Goal: Task Accomplishment & Management: Complete application form

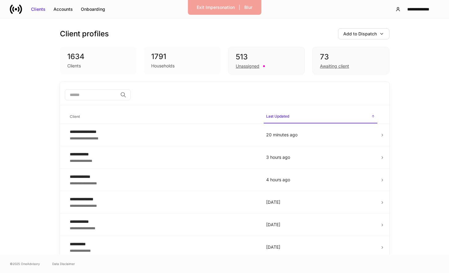
click at [192, 68] on div "Households" at bounding box center [182, 65] width 62 height 7
click at [252, 64] on div "Unassigned" at bounding box center [248, 66] width 24 height 6
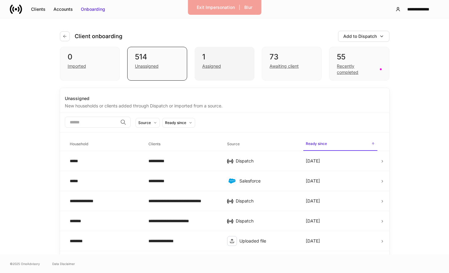
click at [216, 68] on div "Assigned" at bounding box center [211, 66] width 19 height 6
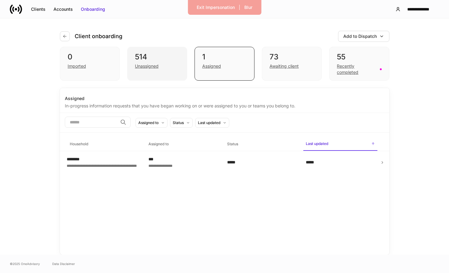
click at [176, 58] on div "514" at bounding box center [157, 57] width 45 height 10
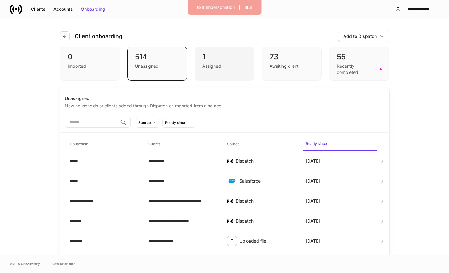
click at [234, 66] on div "Assigned" at bounding box center [224, 65] width 45 height 7
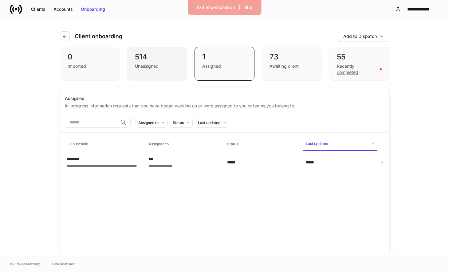
click at [163, 70] on div "514 Unassigned" at bounding box center [157, 64] width 60 height 34
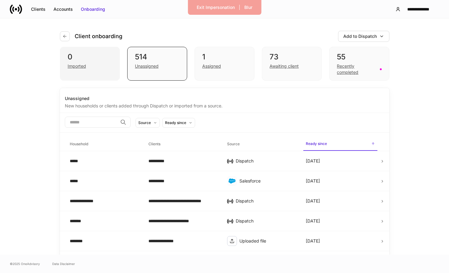
click at [100, 56] on div "0" at bounding box center [90, 57] width 45 height 10
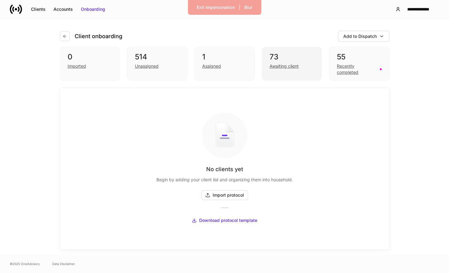
click at [291, 61] on div "73" at bounding box center [292, 57] width 45 height 10
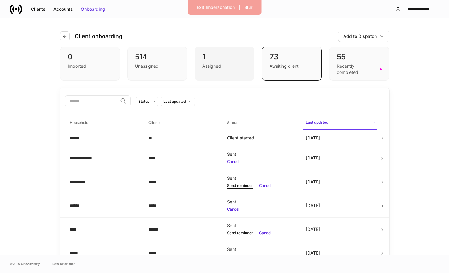
click at [226, 72] on div "1 Assigned" at bounding box center [225, 64] width 60 height 34
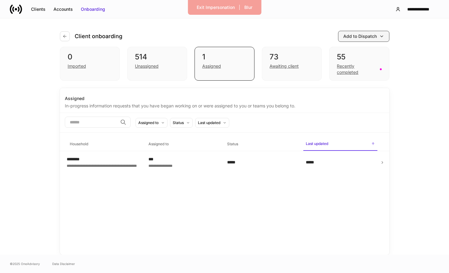
click at [359, 38] on div "Add to Dispatch" at bounding box center [361, 36] width 34 height 6
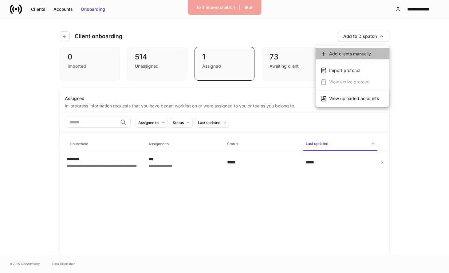
click at [342, 54] on div "Add clients manually" at bounding box center [350, 54] width 42 height 6
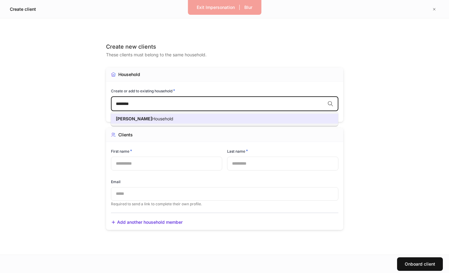
drag, startPoint x: 243, startPoint y: 120, endPoint x: 240, endPoint y: 132, distance: 12.3
click at [240, 132] on body "Exit Impersonation | Blur Create client Create new clients These clients must b…" at bounding box center [224, 136] width 449 height 273
click at [179, 120] on li "Create gonzalez2 Household" at bounding box center [225, 119] width 228 height 10
type input "*********"
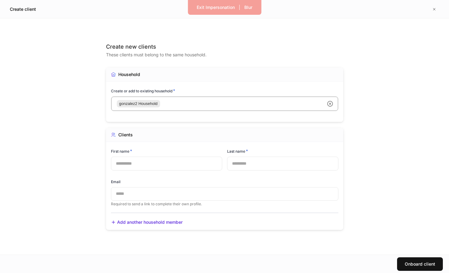
click at [178, 164] on input "text" at bounding box center [166, 164] width 111 height 14
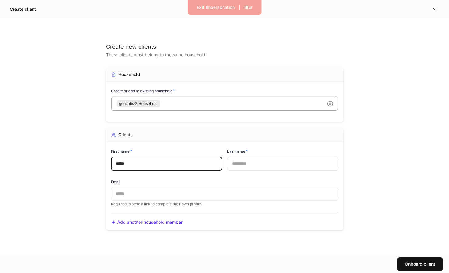
type input "*****"
click at [238, 164] on input "text" at bounding box center [282, 164] width 111 height 14
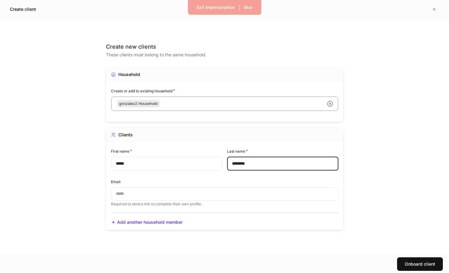
type input "********"
click at [191, 164] on input "*****" at bounding box center [166, 164] width 111 height 14
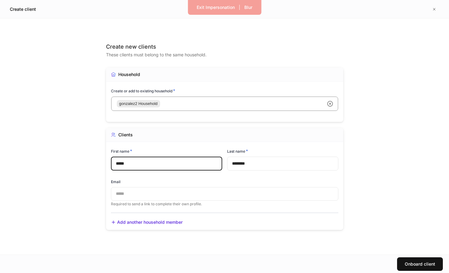
click at [191, 164] on input "*****" at bounding box center [166, 164] width 111 height 14
type input "****"
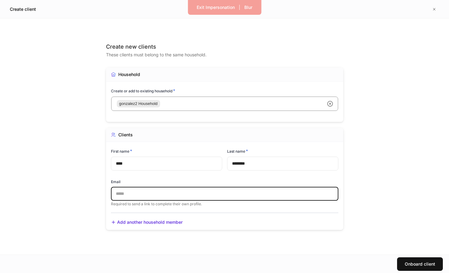
click at [185, 189] on input "text" at bounding box center [225, 194] width 228 height 14
drag, startPoint x: 143, startPoint y: 193, endPoint x: 238, endPoint y: 193, distance: 95.0
click at [238, 193] on input "**********" at bounding box center [225, 194] width 228 height 14
type input "**********"
click at [408, 260] on button "Onboard client" at bounding box center [420, 264] width 46 height 14
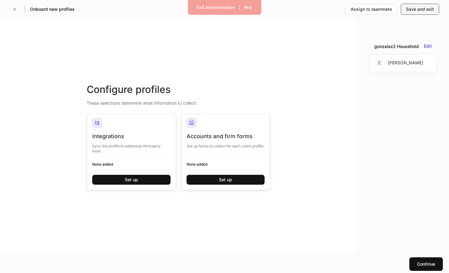
click at [410, 8] on div "Save and exit" at bounding box center [420, 9] width 28 height 6
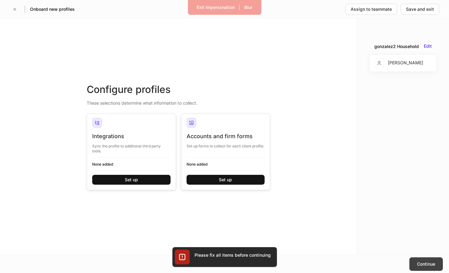
click at [413, 259] on button "Continue" at bounding box center [427, 264] width 34 height 14
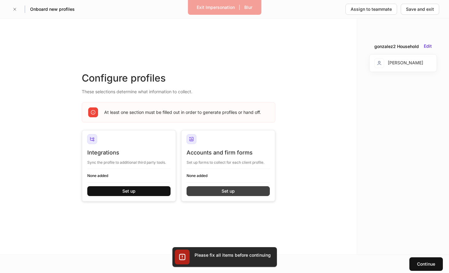
click at [249, 194] on button "Set up" at bounding box center [228, 191] width 83 height 10
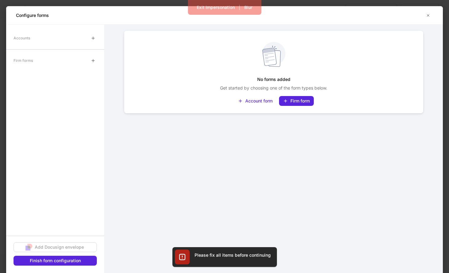
click at [249, 190] on div "No forms added Get started by choosing one of the form types below. Account for…" at bounding box center [274, 149] width 339 height 248
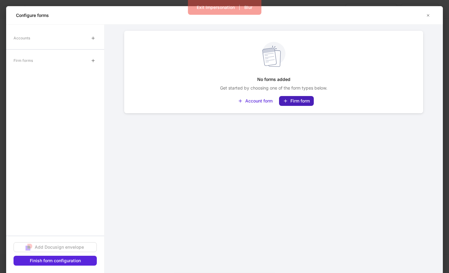
click at [287, 97] on button "Firm form" at bounding box center [296, 101] width 35 height 10
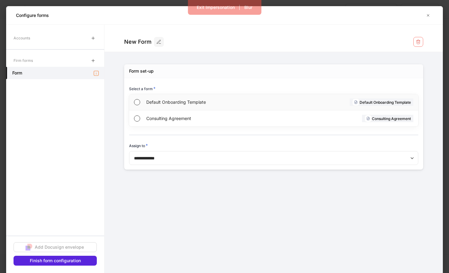
click at [168, 96] on div "Default Onboarding Template" at bounding box center [209, 102] width 127 height 16
click at [432, 12] on button "button" at bounding box center [428, 15] width 10 height 10
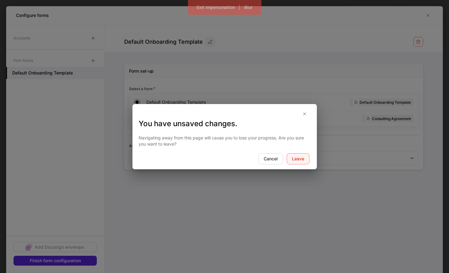
click at [292, 160] on div "Leave" at bounding box center [298, 159] width 12 height 6
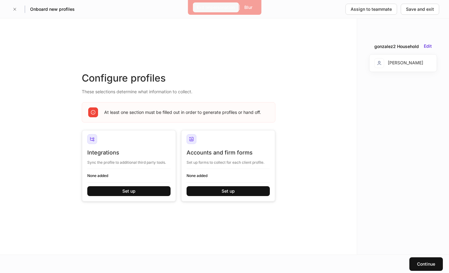
click at [193, 4] on button "Exit Impersonation" at bounding box center [216, 7] width 46 height 10
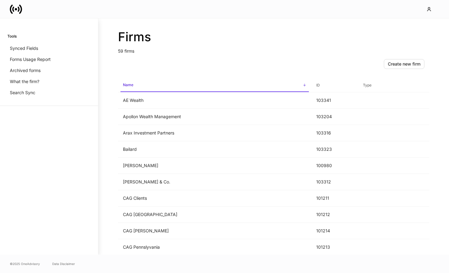
click at [207, 4] on div at bounding box center [224, 9] width 449 height 18
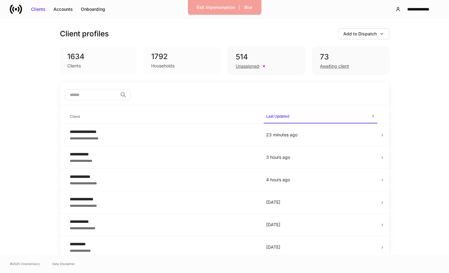
click at [191, 71] on div "1792 Households" at bounding box center [182, 61] width 77 height 28
click at [328, 66] on div "Awaiting client" at bounding box center [334, 66] width 29 height 6
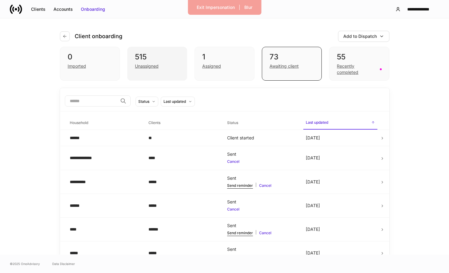
click at [151, 65] on div "Unassigned" at bounding box center [147, 66] width 24 height 6
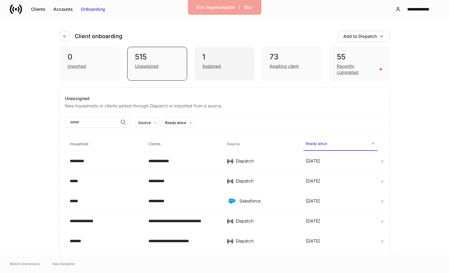
click at [206, 66] on div "Assigned" at bounding box center [211, 66] width 19 height 6
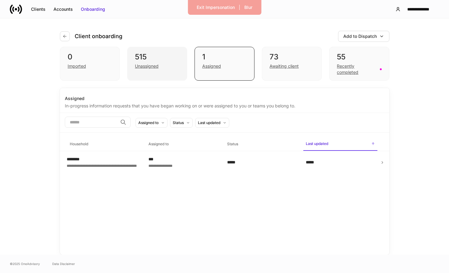
click at [167, 66] on div "Unassigned" at bounding box center [157, 65] width 45 height 7
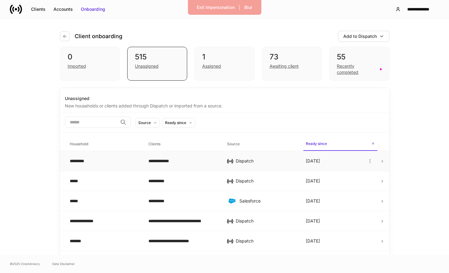
click at [188, 160] on div "**********" at bounding box center [183, 161] width 69 height 6
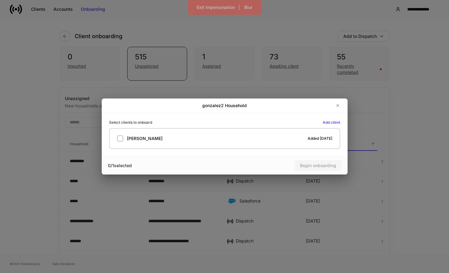
drag, startPoint x: 336, startPoint y: 104, endPoint x: 321, endPoint y: 108, distance: 15.4
click at [321, 108] on div at bounding box center [295, 106] width 96 height 10
click at [339, 105] on icon "button" at bounding box center [338, 105] width 5 height 5
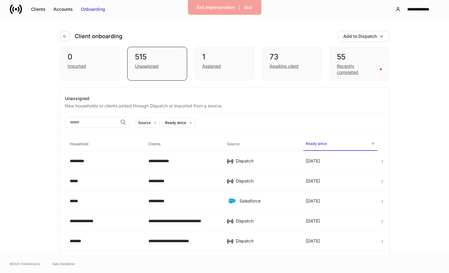
click at [387, 28] on div "Client onboarding Add to Dispatch" at bounding box center [225, 32] width 330 height 28
click at [384, 33] on button "Add to Dispatch" at bounding box center [363, 36] width 51 height 11
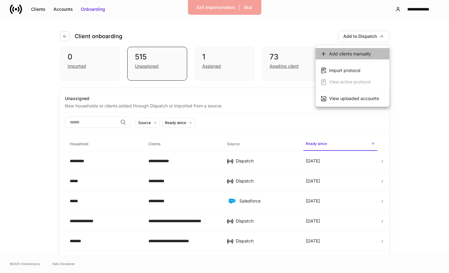
click at [354, 57] on div "Add clients manually" at bounding box center [346, 53] width 50 height 6
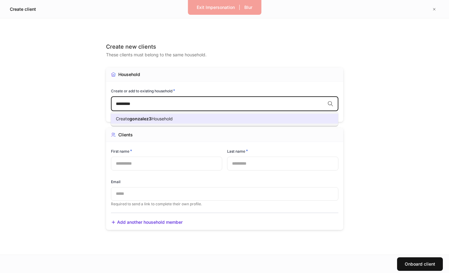
click at [152, 116] on span "gonzalez3" at bounding box center [140, 118] width 22 height 5
type input "*********"
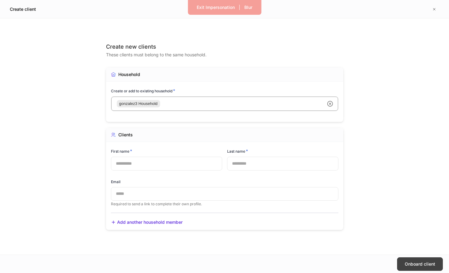
click at [418, 266] on div "Onboard client" at bounding box center [420, 264] width 30 height 6
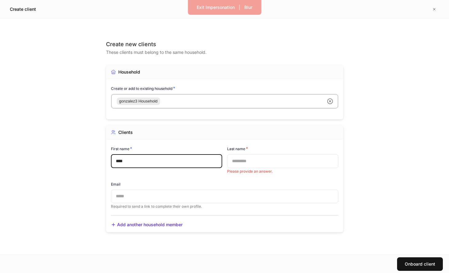
type input "****"
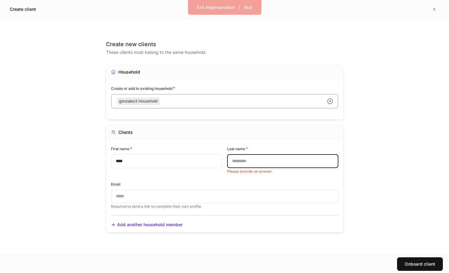
click at [269, 162] on input "text" at bounding box center [282, 161] width 111 height 14
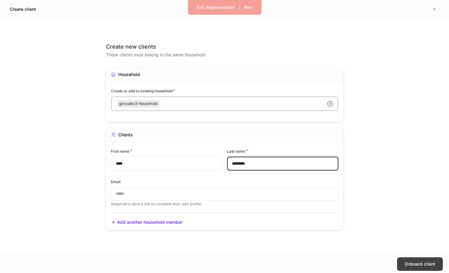
type input "********"
click at [434, 264] on div "Onboard client" at bounding box center [420, 264] width 30 height 6
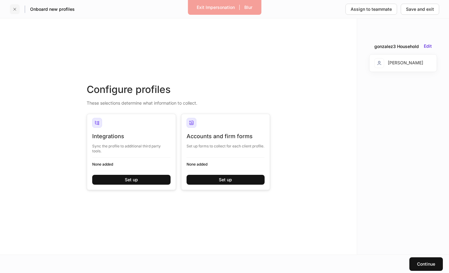
click at [18, 10] on button "button" at bounding box center [15, 9] width 10 height 10
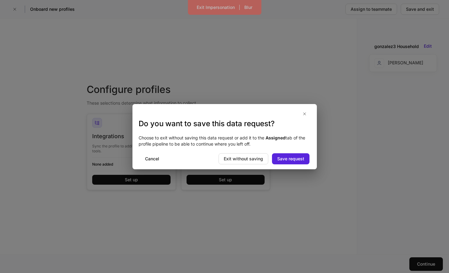
drag, startPoint x: 245, startPoint y: 156, endPoint x: 262, endPoint y: 145, distance: 20.2
click at [262, 145] on div "Do you want to save this data request? Choose to exit without saving this data …" at bounding box center [225, 136] width 185 height 65
click at [236, 158] on div "Exit without saving" at bounding box center [243, 159] width 39 height 6
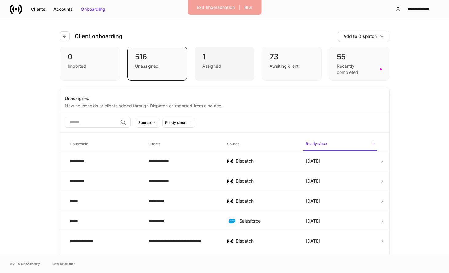
click at [199, 66] on div "1 Assigned" at bounding box center [225, 64] width 60 height 34
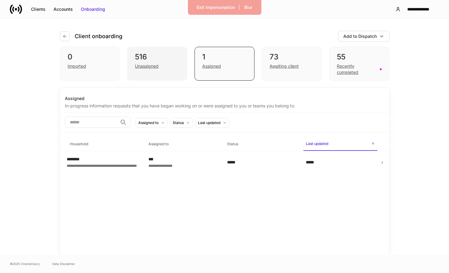
click at [161, 66] on div "Unassigned" at bounding box center [157, 65] width 45 height 7
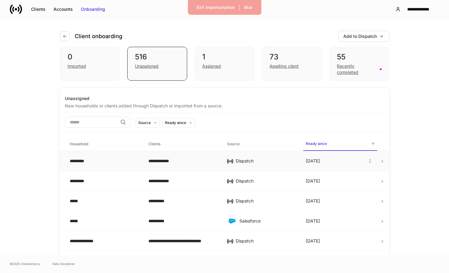
click at [149, 159] on div "**********" at bounding box center [183, 161] width 69 height 6
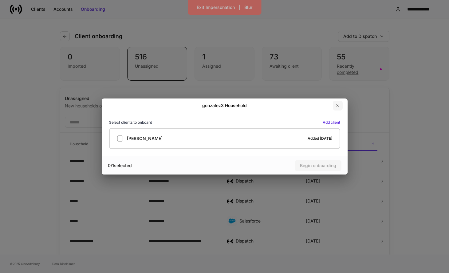
click at [336, 103] on icon "button" at bounding box center [338, 105] width 5 height 5
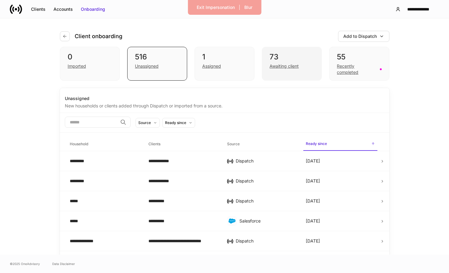
click at [300, 67] on div "Awaiting client" at bounding box center [292, 65] width 45 height 7
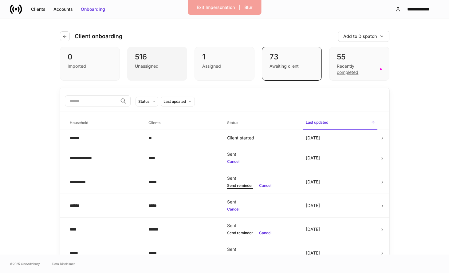
click at [185, 66] on div "516 Unassigned" at bounding box center [157, 64] width 60 height 34
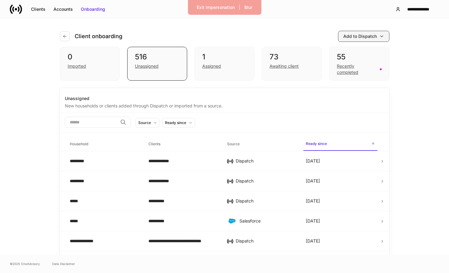
click at [355, 37] on div "Add to Dispatch" at bounding box center [361, 36] width 34 height 6
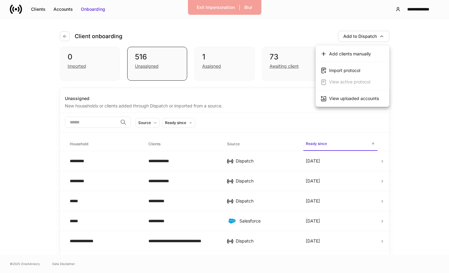
click at [324, 51] on icon at bounding box center [324, 54] width 6 height 6
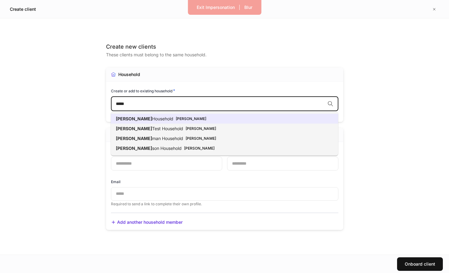
type input "*****"
click at [187, 63] on div "Create new clients These clients must belong to the same household." at bounding box center [224, 55] width 237 height 25
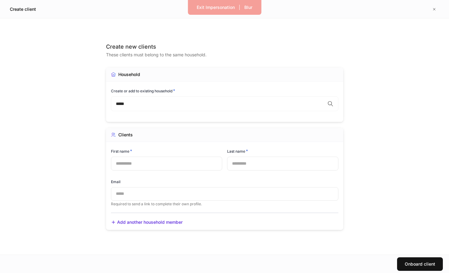
click at [26, 10] on h5 "Create client" at bounding box center [23, 9] width 26 height 6
click at [432, 8] on icon "button" at bounding box center [434, 9] width 5 height 5
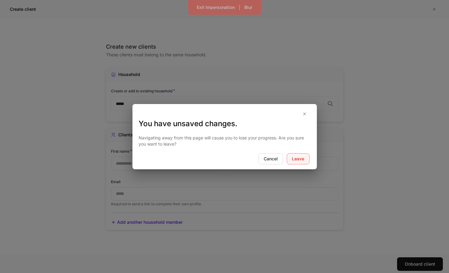
click at [301, 162] on button "Leave" at bounding box center [298, 158] width 23 height 11
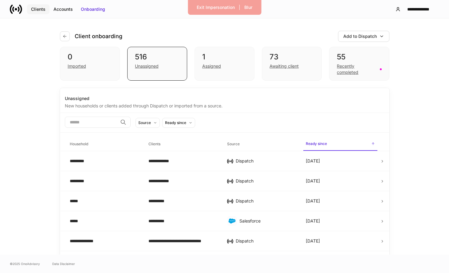
click at [38, 12] on button "Clients" at bounding box center [38, 9] width 22 height 10
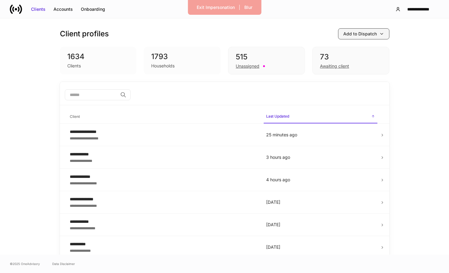
click at [355, 39] on button "Add to Dispatch" at bounding box center [363, 33] width 51 height 11
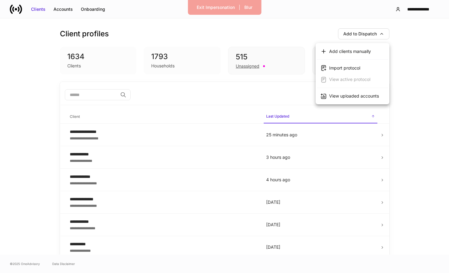
click at [312, 44] on div at bounding box center [224, 136] width 449 height 273
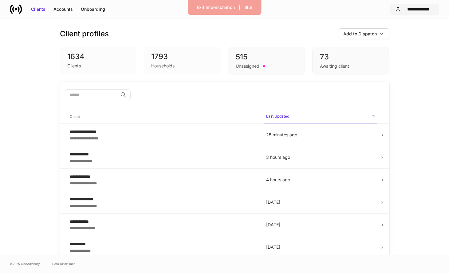
click at [427, 11] on div "**********" at bounding box center [418, 9] width 31 height 6
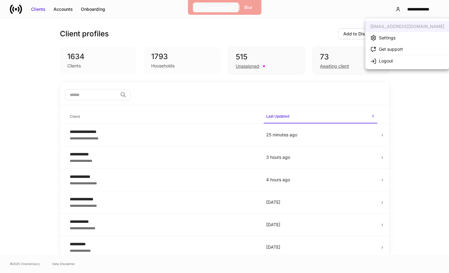
click at [224, 6] on div "Exit Impersonation" at bounding box center [216, 7] width 38 height 6
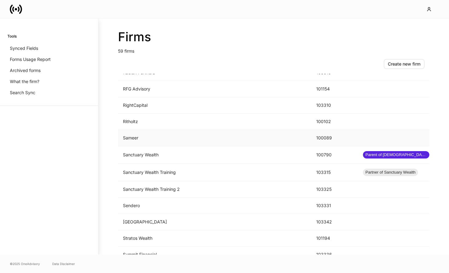
scroll to position [804, 0]
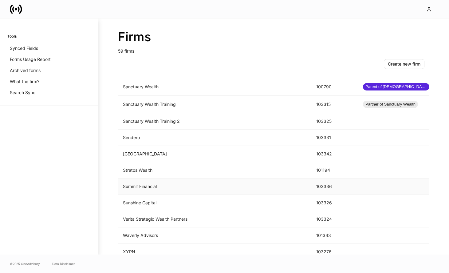
click at [194, 185] on td "Summit Financial" at bounding box center [214, 186] width 193 height 16
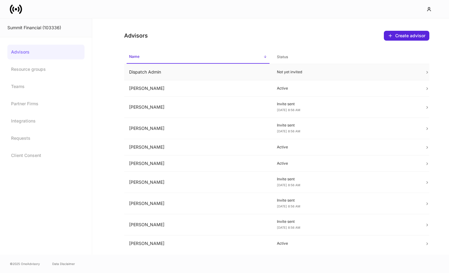
click at [256, 70] on td "Dispatch Admin" at bounding box center [198, 72] width 148 height 16
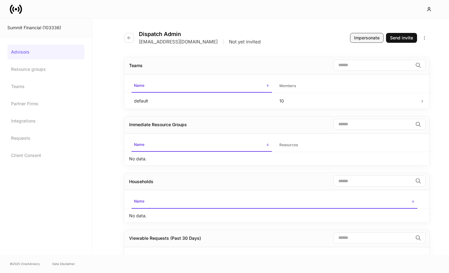
click at [365, 35] on div "Impersonate" at bounding box center [367, 38] width 26 height 6
